Goal: Feedback & Contribution: Contribute content

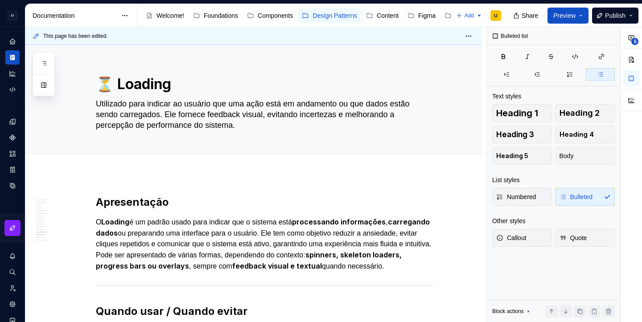
scroll to position [3860, 0]
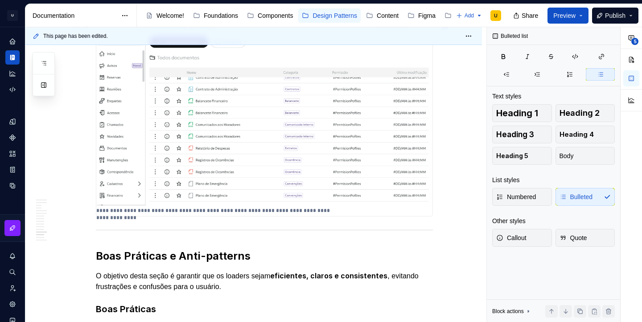
click at [350, 174] on img at bounding box center [264, 110] width 336 height 189
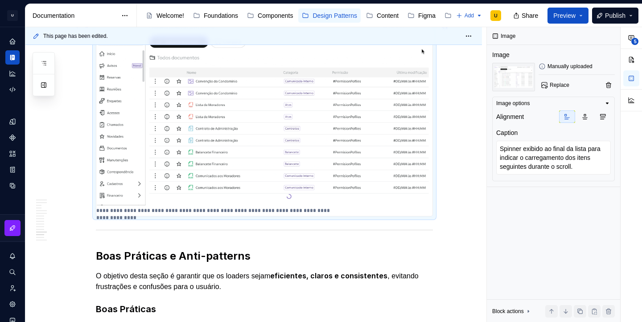
click at [350, 174] on img at bounding box center [264, 110] width 336 height 189
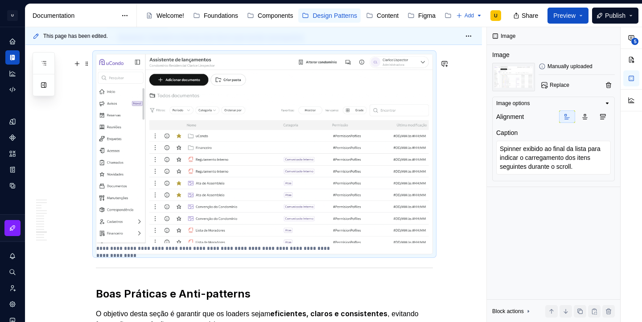
scroll to position [3821, 0]
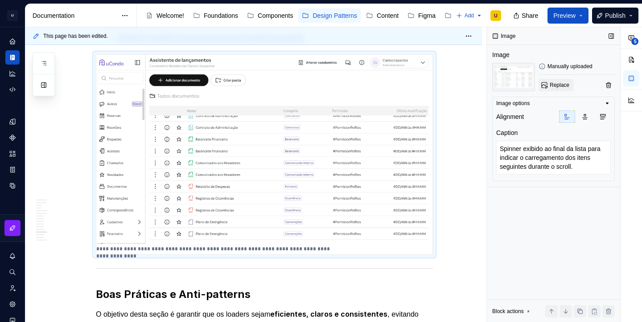
click at [563, 86] on span "Replace" at bounding box center [560, 85] width 20 height 7
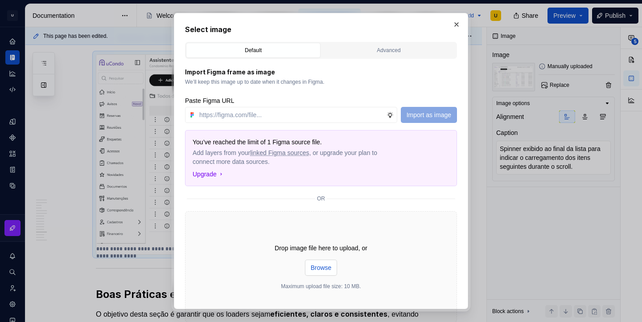
click at [319, 265] on span "Browse" at bounding box center [321, 268] width 21 height 9
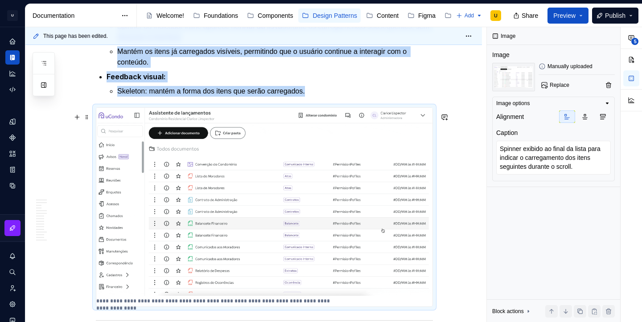
scroll to position [3770, 0]
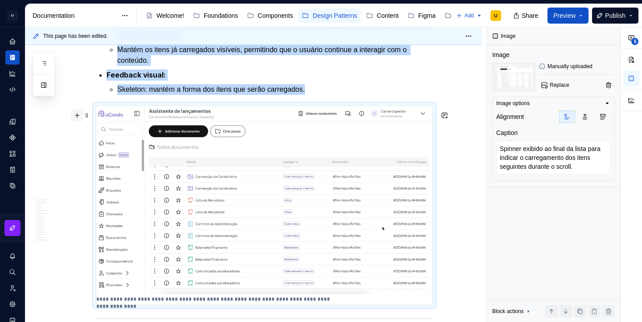
click at [79, 113] on button "button" at bounding box center [77, 115] width 12 height 12
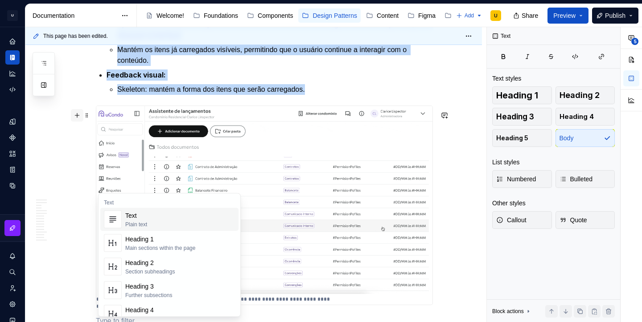
type textarea "*"
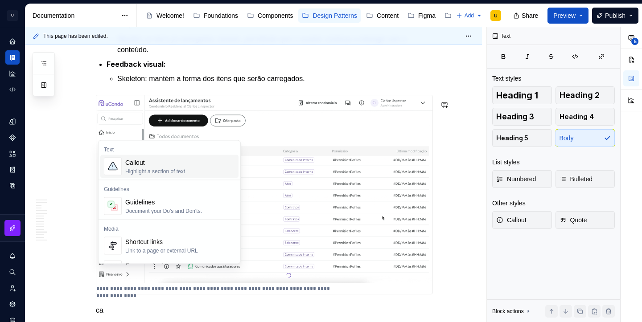
scroll to position [3823, 0]
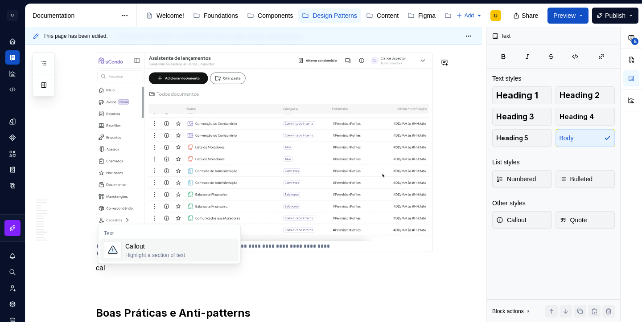
click at [149, 250] on div "Callout" at bounding box center [155, 246] width 60 height 9
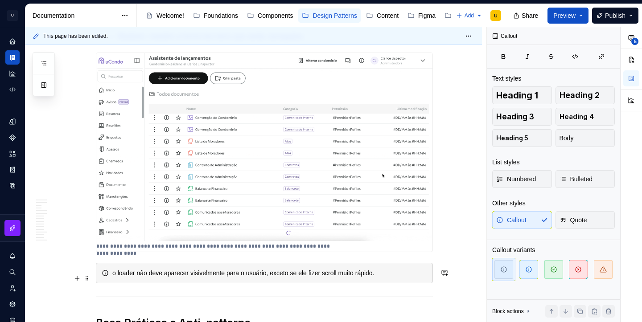
click at [118, 278] on div "o loader não deve aparecer visivelmente para o usuário, exceto se ele fizer scr…" at bounding box center [269, 273] width 315 height 9
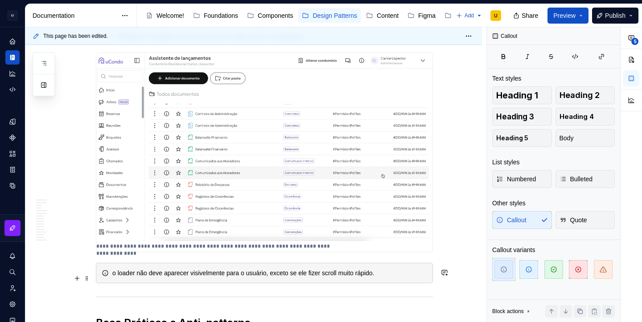
scroll to position [3828, 0]
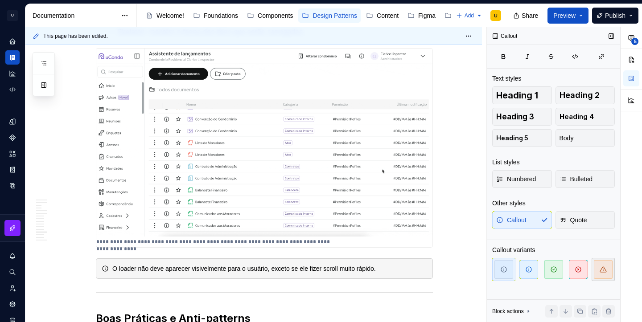
click at [601, 275] on span "button" at bounding box center [603, 269] width 19 height 19
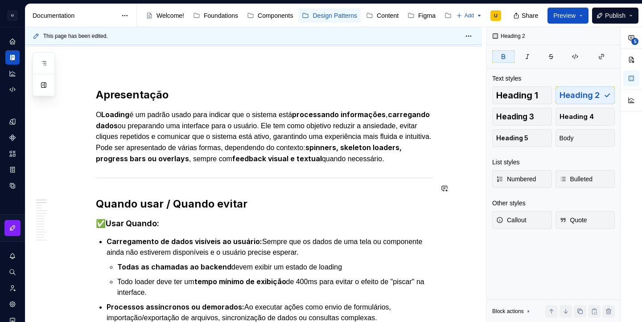
scroll to position [0, 0]
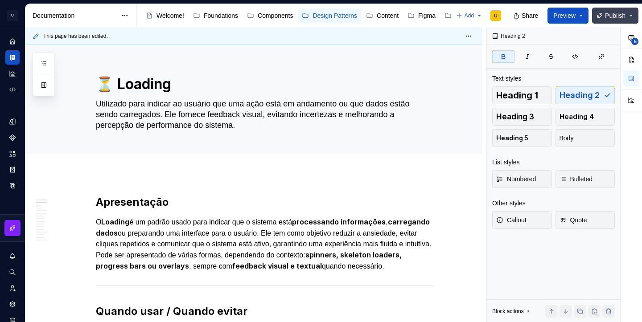
click at [611, 15] on span "Publish" at bounding box center [615, 15] width 21 height 9
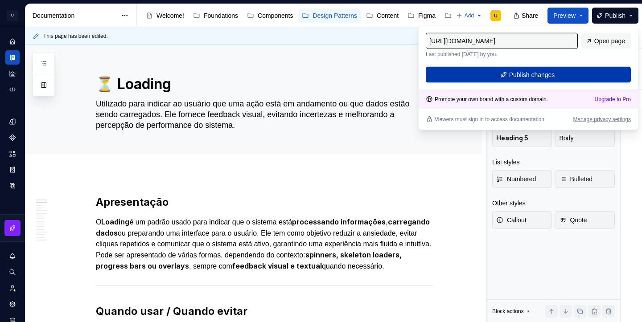
click at [536, 79] on span "Publish changes" at bounding box center [532, 74] width 46 height 9
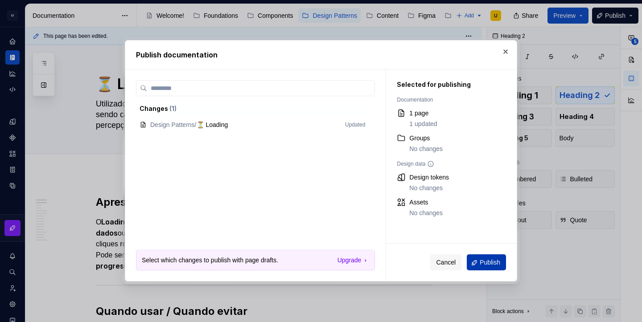
click at [489, 264] on span "Publish" at bounding box center [490, 263] width 21 height 9
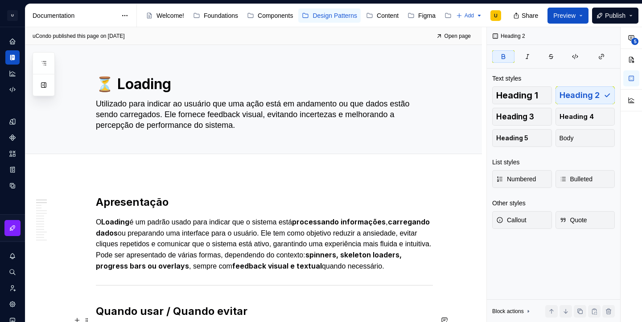
type textarea "*"
